Goal: Book appointment/travel/reservation

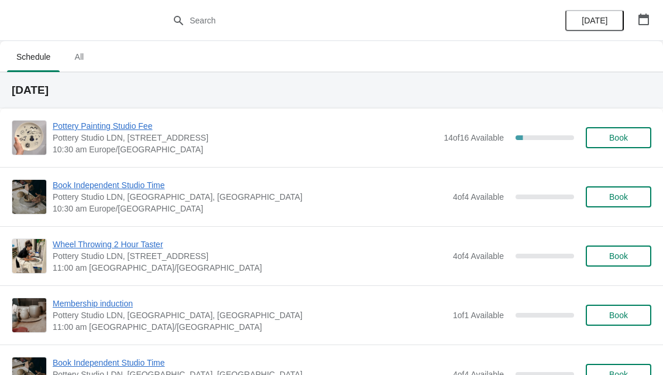
click at [643, 21] on icon "button" at bounding box center [644, 19] width 12 height 12
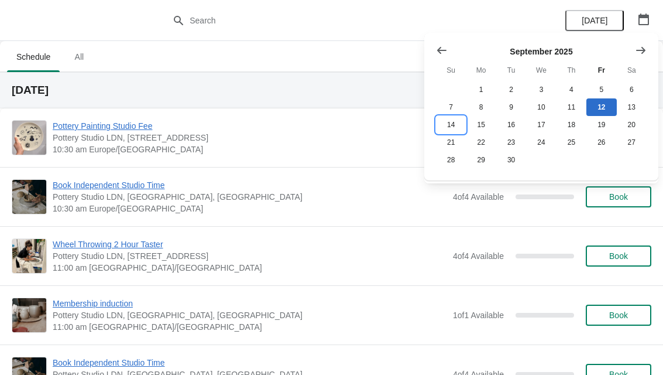
click at [453, 126] on button "14" at bounding box center [451, 125] width 30 height 18
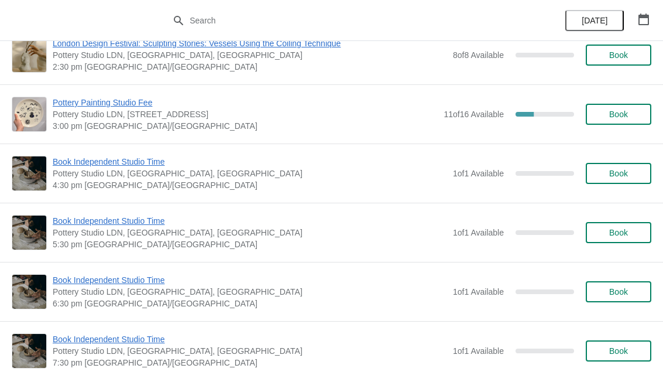
scroll to position [377, 0]
click at [613, 121] on button "Book" at bounding box center [619, 114] width 66 height 21
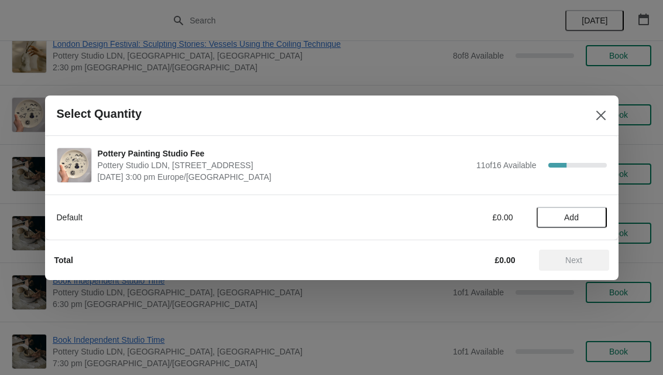
click at [575, 214] on span "Add" at bounding box center [571, 216] width 15 height 9
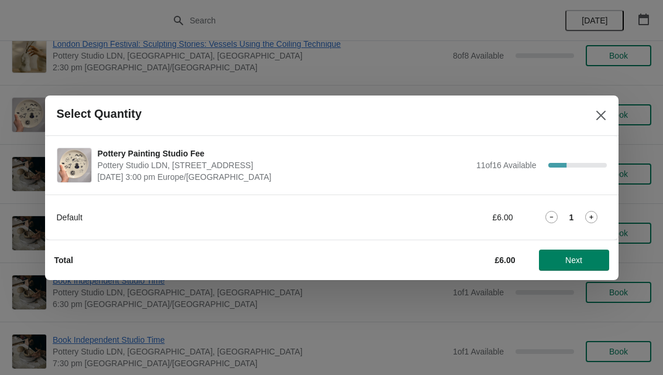
click at [594, 211] on icon at bounding box center [591, 217] width 12 height 12
click at [574, 262] on span "Next" at bounding box center [573, 259] width 17 height 9
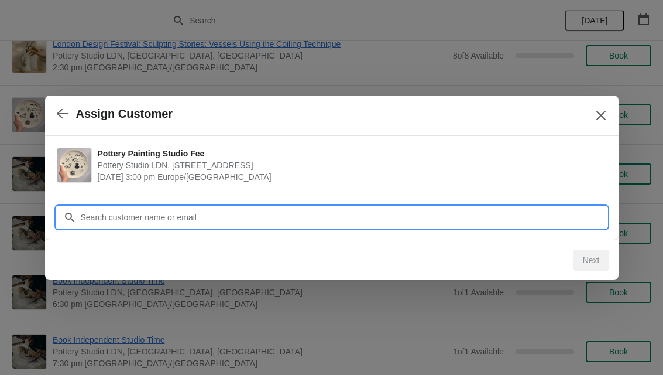
click at [98, 221] on input "Customer" at bounding box center [343, 217] width 527 height 21
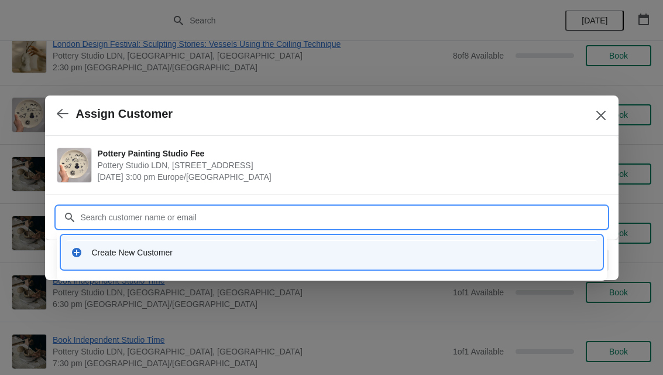
click at [85, 252] on div "Create New Customer" at bounding box center [332, 252] width 522 height 12
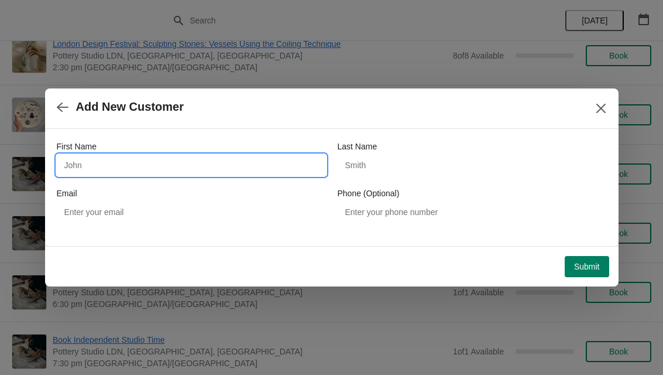
click at [75, 170] on input "First Name" at bounding box center [191, 164] width 269 height 21
type input "Amelie"
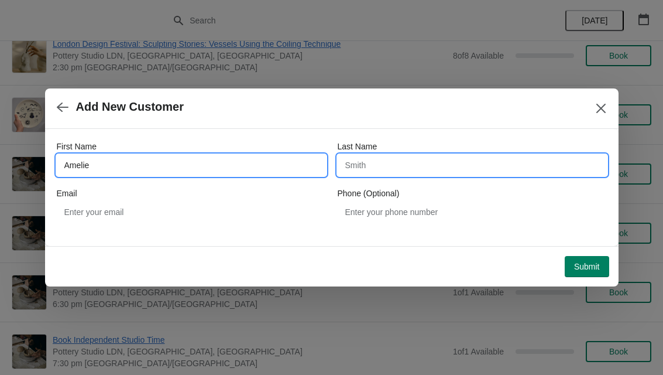
click at [418, 167] on input "Last Name" at bounding box center [472, 164] width 269 height 21
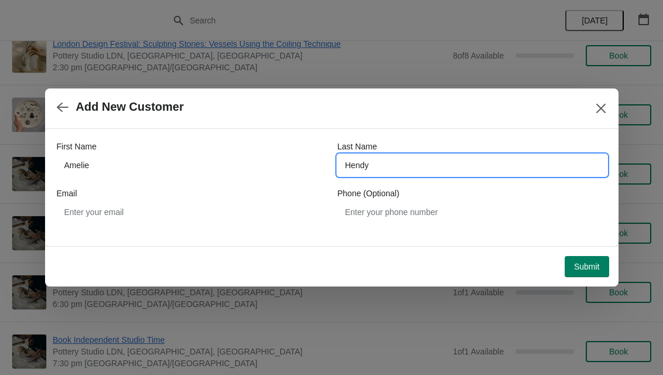
type input "Hendy"
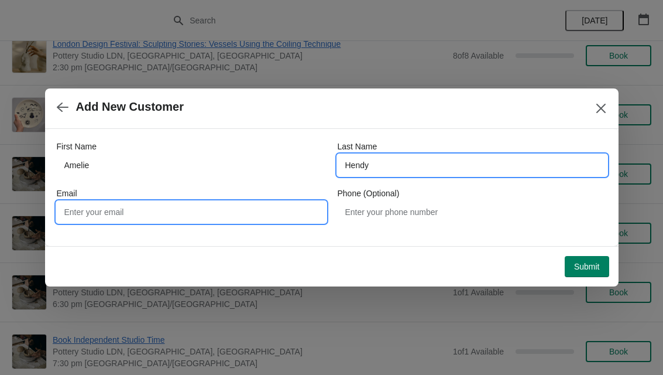
click at [77, 214] on input "Email" at bounding box center [191, 211] width 269 height 21
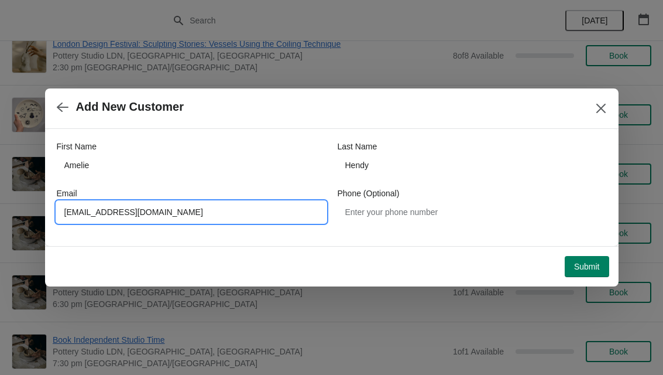
type input "[EMAIL_ADDRESS][DOMAIN_NAME]"
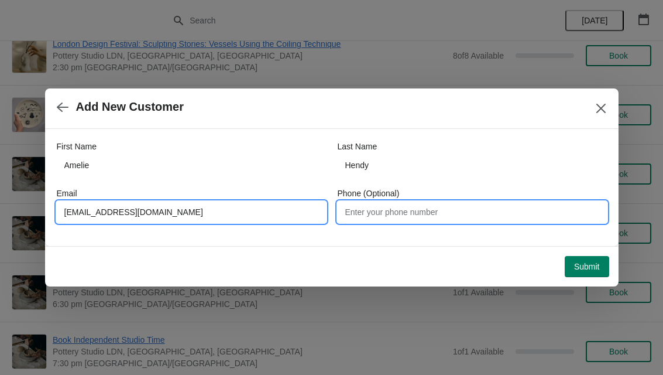
click at [414, 217] on input "Phone (Optional)" at bounding box center [472, 211] width 269 height 21
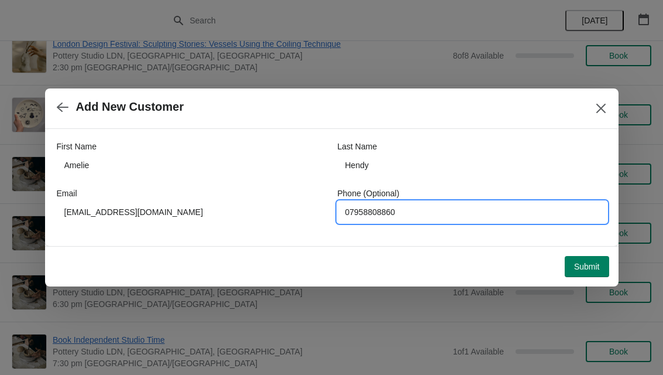
type input "07958808860"
click at [583, 269] on span "Submit" at bounding box center [587, 266] width 26 height 9
